Goal: Check status

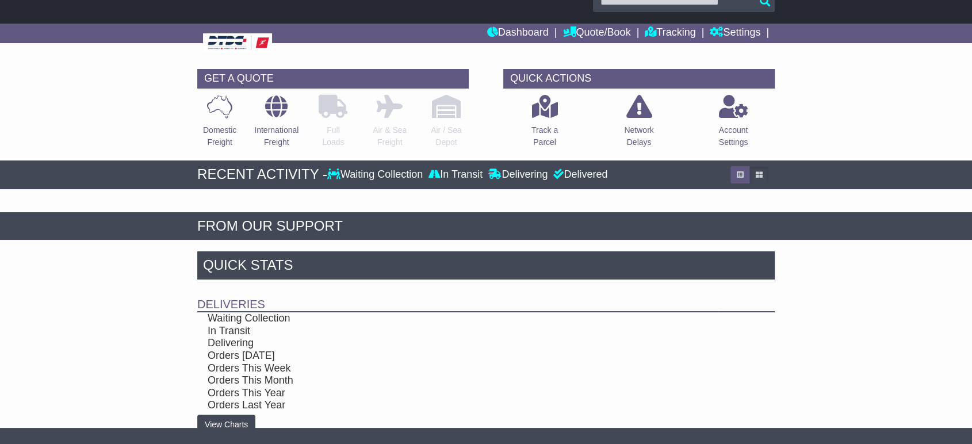
scroll to position [40, 0]
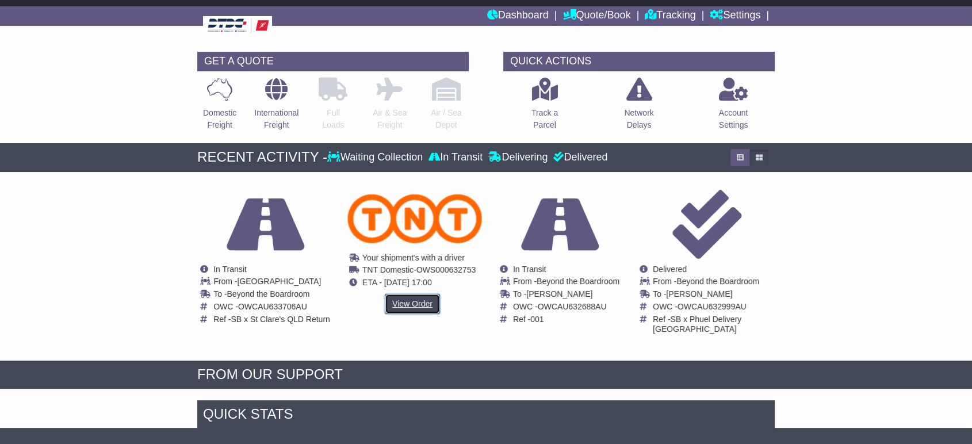
click at [398, 303] on link "View Order" at bounding box center [412, 304] width 55 height 20
click at [406, 301] on link "View Order" at bounding box center [412, 304] width 55 height 20
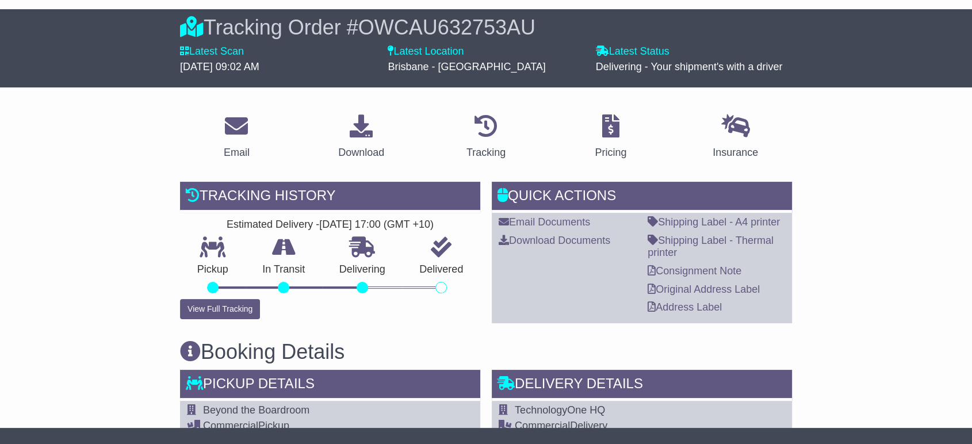
scroll to position [192, 0]
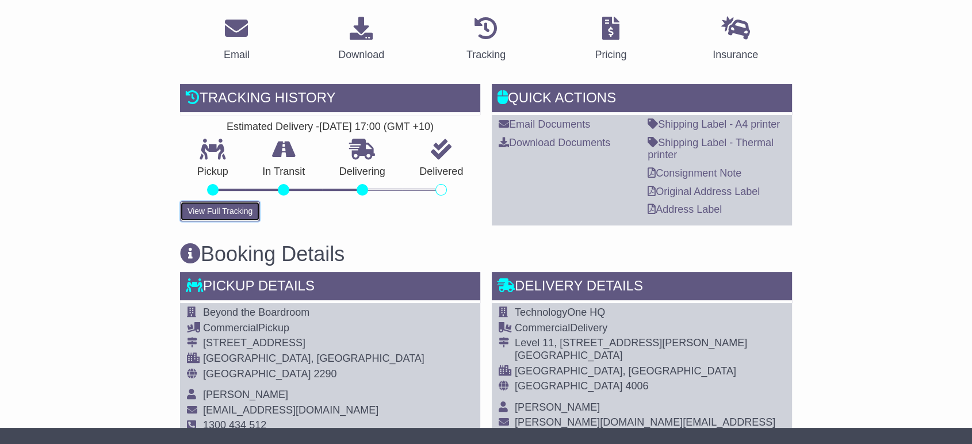
click at [233, 218] on button "View Full Tracking" at bounding box center [220, 211] width 80 height 20
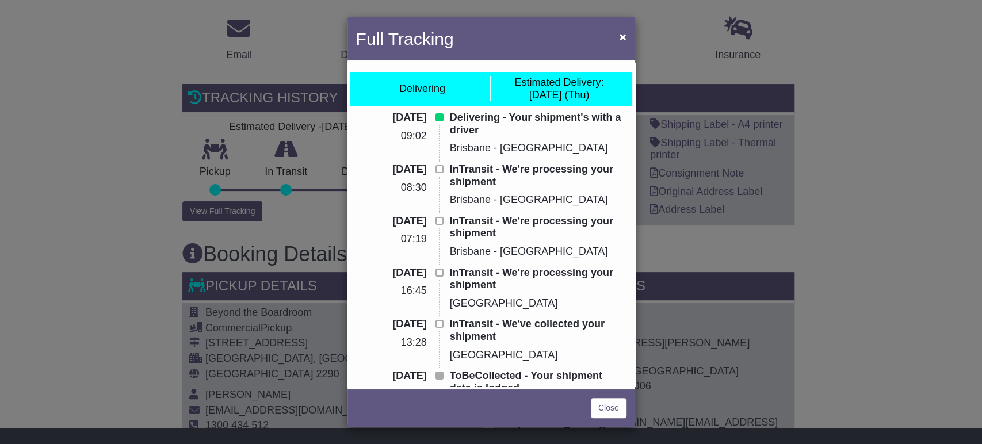
click at [607, 41] on div "Full Tracking ×" at bounding box center [491, 40] width 288 height 46
click at [613, 38] on button "×" at bounding box center [622, 37] width 18 height 24
